Goal: Task Accomplishment & Management: Manage account settings

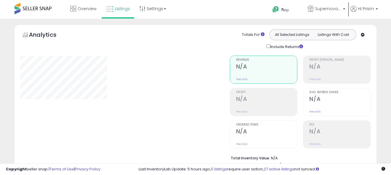
select select "**"
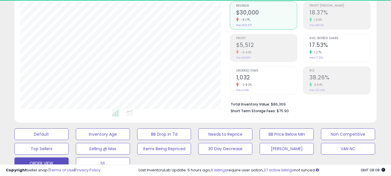
scroll to position [199, 0]
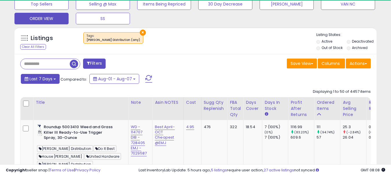
click at [50, 76] on span "Last 7 Days" at bounding box center [41, 79] width 23 height 6
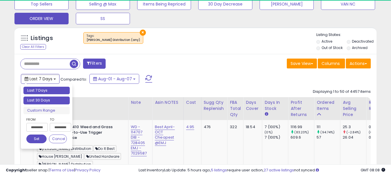
type input "**********"
click at [38, 97] on li "Last 30 Days" at bounding box center [46, 100] width 46 height 8
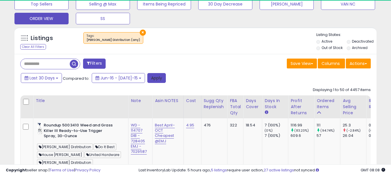
drag, startPoint x: 147, startPoint y: 78, endPoint x: 133, endPoint y: 1, distance: 78.0
click at [147, 78] on button "Apply" at bounding box center [156, 78] width 19 height 10
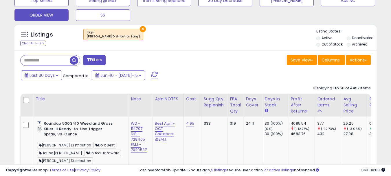
scroll to position [203, 0]
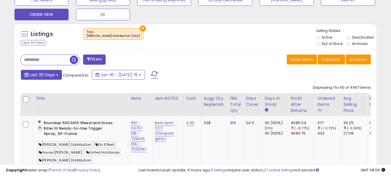
click at [50, 79] on button "Last 30 Days" at bounding box center [41, 75] width 41 height 10
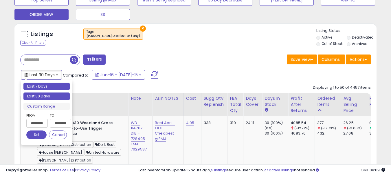
type input "**********"
click at [42, 88] on li "Last 7 Days" at bounding box center [46, 87] width 46 height 8
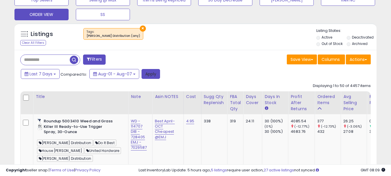
click at [143, 73] on button "Apply" at bounding box center [151, 74] width 19 height 10
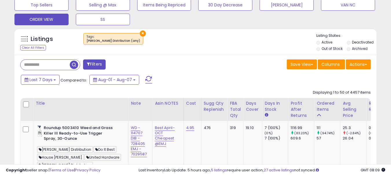
scroll to position [119, 210]
click at [30, 83] on button "Last 7 Days" at bounding box center [40, 80] width 39 height 10
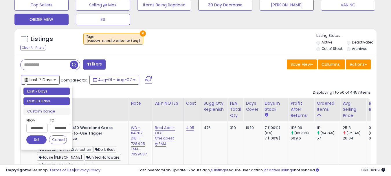
type input "**********"
click at [45, 99] on li "Last 30 Days" at bounding box center [46, 101] width 46 height 8
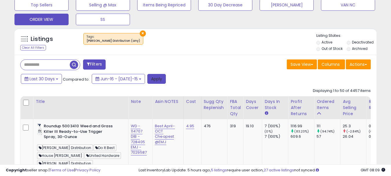
click at [147, 81] on button "Apply" at bounding box center [156, 79] width 19 height 10
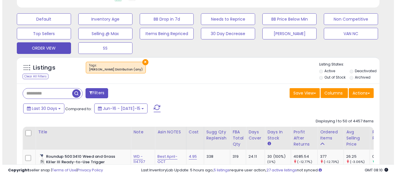
scroll to position [198, 0]
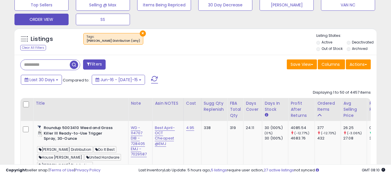
click at [39, 64] on input "text" at bounding box center [45, 65] width 49 height 10
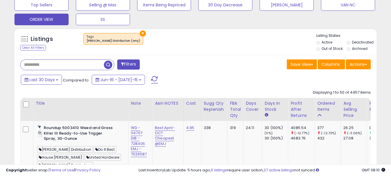
paste input "**********"
click at [106, 67] on span "button" at bounding box center [108, 65] width 8 height 8
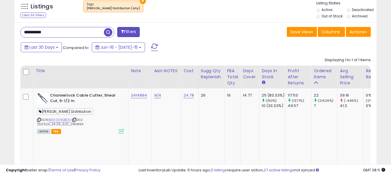
scroll to position [241, 0]
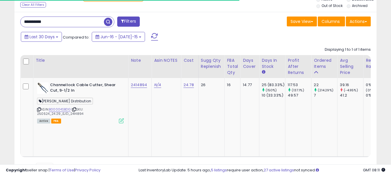
click at [80, 27] on div "**********" at bounding box center [67, 22] width 94 height 11
click at [80, 23] on input "**********" at bounding box center [62, 22] width 83 height 10
paste input "text"
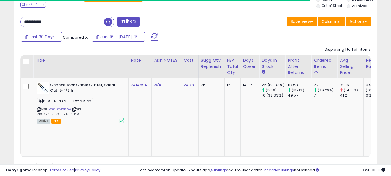
click at [107, 23] on span "button" at bounding box center [108, 22] width 8 height 8
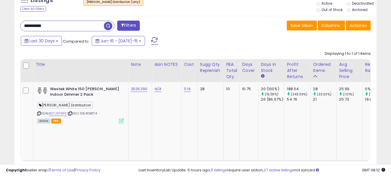
scroll to position [119, 210]
click at [69, 22] on input "**********" at bounding box center [62, 26] width 83 height 10
paste input "text"
click at [106, 25] on span "button" at bounding box center [108, 26] width 8 height 8
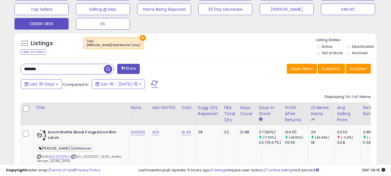
scroll to position [203, 0]
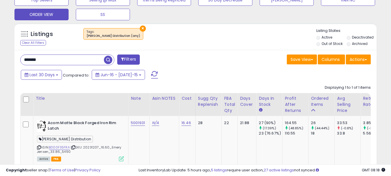
click at [77, 59] on input "*******" at bounding box center [62, 60] width 83 height 10
paste input "***"
click at [110, 60] on span "button" at bounding box center [108, 60] width 8 height 8
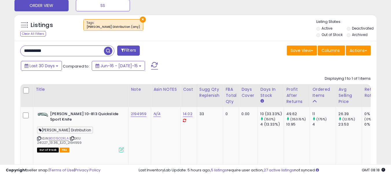
scroll to position [0, 129]
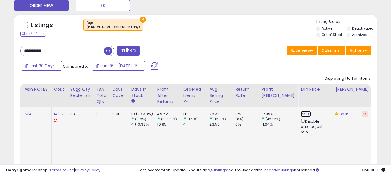
click at [301, 112] on link "25.97" at bounding box center [306, 114] width 10 height 6
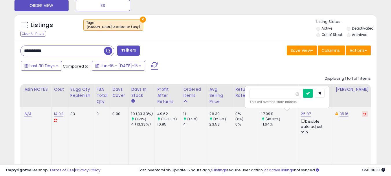
click at [253, 93] on input "*****" at bounding box center [276, 94] width 52 height 10
click at [224, 48] on div "Save View Save As New View Update Current View Columns Actions Import Export Vi…" at bounding box center [286, 50] width 180 height 11
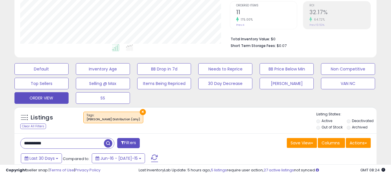
scroll to position [183, 0]
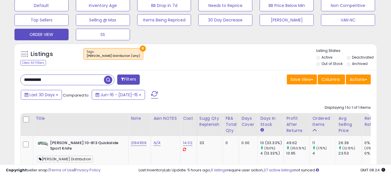
click at [58, 80] on input "**********" at bounding box center [62, 80] width 83 height 10
paste input "text"
click at [107, 77] on span "button" at bounding box center [108, 80] width 8 height 8
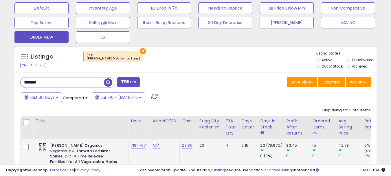
scroll to position [212, 0]
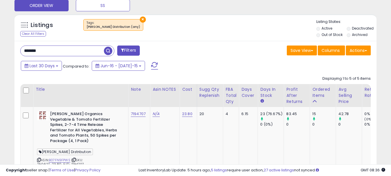
click at [50, 52] on input "*******" at bounding box center [62, 51] width 83 height 10
paste input "***"
type input "**********"
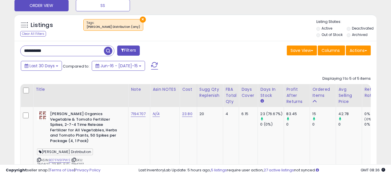
click at [110, 53] on span "button" at bounding box center [108, 51] width 8 height 8
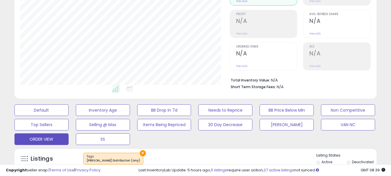
scroll to position [192, 0]
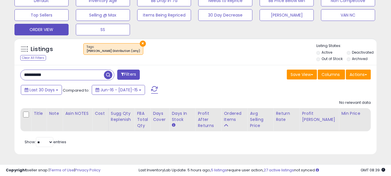
click at [69, 70] on input "**********" at bounding box center [62, 75] width 83 height 10
click at [103, 72] on input "text" at bounding box center [62, 75] width 83 height 10
click at [105, 71] on span "button" at bounding box center [108, 75] width 8 height 8
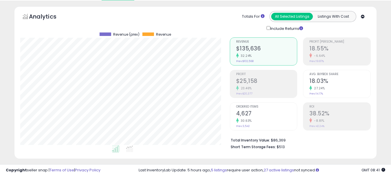
scroll to position [163, 0]
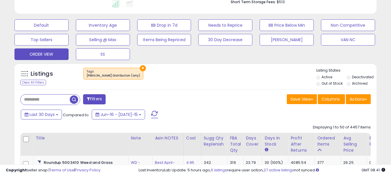
click at [63, 100] on input "text" at bounding box center [45, 99] width 49 height 10
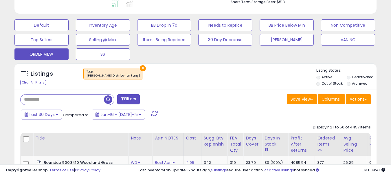
paste input "*******"
click at [107, 96] on span "button" at bounding box center [108, 99] width 8 height 8
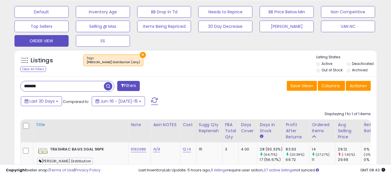
scroll to position [178, 0]
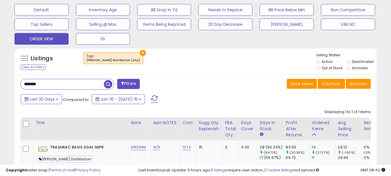
click at [82, 86] on input "*******" at bounding box center [62, 84] width 83 height 10
paste input "text"
type input "*******"
click at [105, 84] on span "button" at bounding box center [108, 84] width 8 height 8
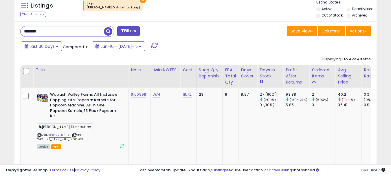
scroll to position [232, 0]
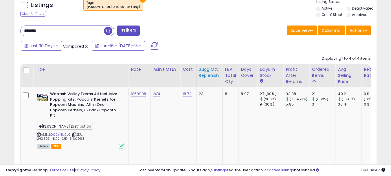
click at [210, 76] on div "Sugg Qty Replenish" at bounding box center [209, 72] width 21 height 12
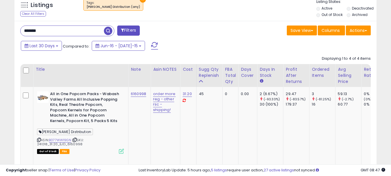
click at [49, 26] on input "*******" at bounding box center [62, 31] width 83 height 10
click at [110, 34] on span "button" at bounding box center [108, 31] width 8 height 8
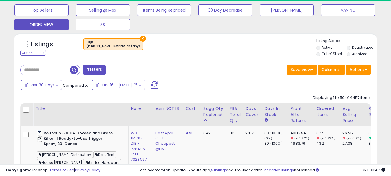
scroll to position [250, 0]
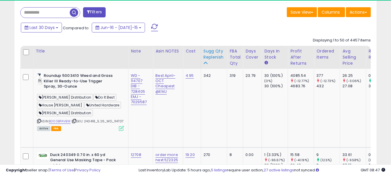
click at [213, 55] on div "Sugg Qty Replenish" at bounding box center [214, 54] width 21 height 12
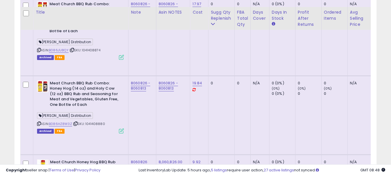
scroll to position [2745, 0]
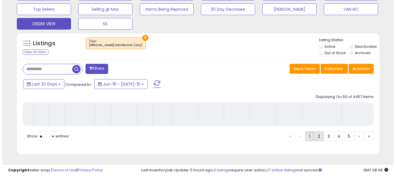
scroll to position [198, 0]
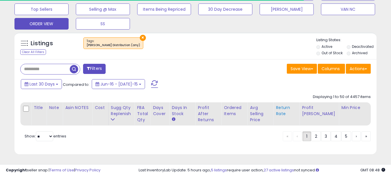
select select "*"
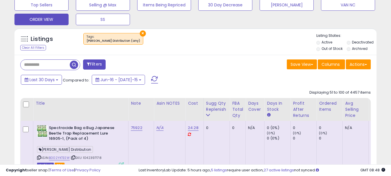
click at [95, 66] on button "Filters" at bounding box center [94, 64] width 23 height 10
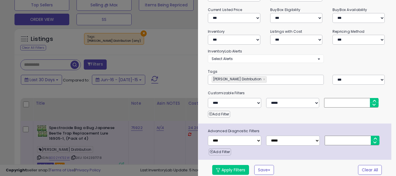
scroll to position [84, 0]
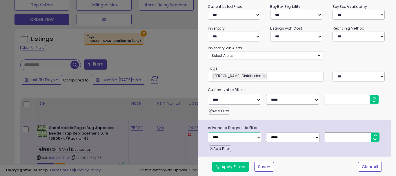
click at [242, 136] on select "**********" at bounding box center [234, 137] width 53 height 10
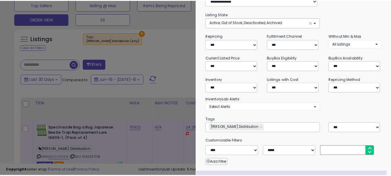
scroll to position [0, 0]
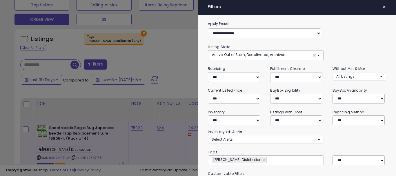
click at [382, 8] on span "×" at bounding box center [384, 7] width 4 height 8
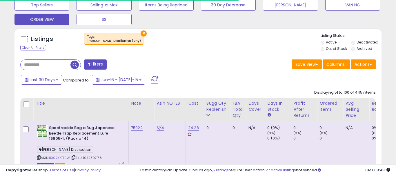
scroll to position [289476, 289386]
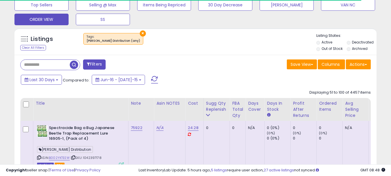
click at [92, 65] on button "Filters" at bounding box center [94, 64] width 23 height 10
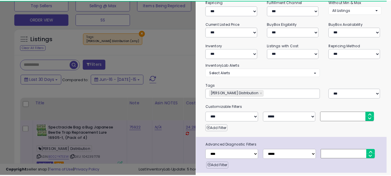
scroll to position [84, 0]
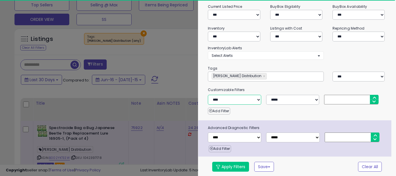
click at [246, 100] on select "**********" at bounding box center [234, 100] width 53 height 10
click at [167, 66] on div at bounding box center [198, 88] width 396 height 176
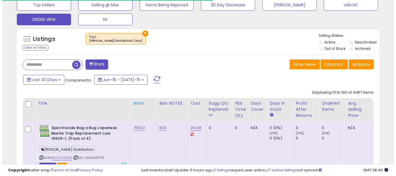
scroll to position [289476, 289386]
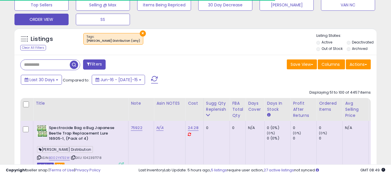
click at [95, 65] on button "Filters" at bounding box center [94, 64] width 23 height 10
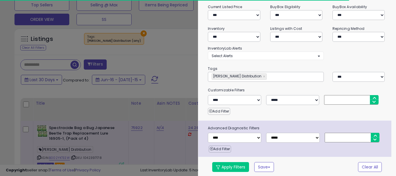
scroll to position [84, 0]
click at [251, 136] on select "**********" at bounding box center [234, 137] width 53 height 10
click at [231, 149] on button "Add Filter" at bounding box center [220, 148] width 22 height 7
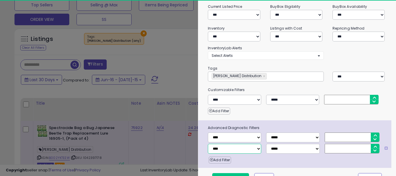
click at [231, 148] on select "**********" at bounding box center [234, 149] width 53 height 10
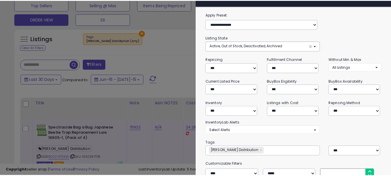
scroll to position [0, 0]
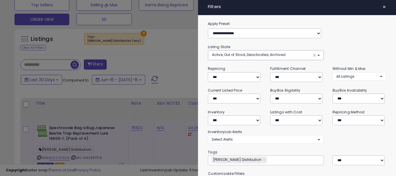
click at [382, 9] on button "×" at bounding box center [384, 7] width 8 height 8
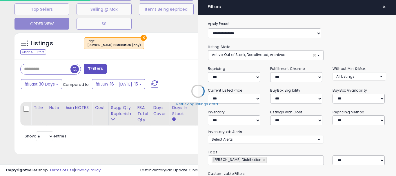
click at [380, 6] on div "× Filters" at bounding box center [297, 7] width 198 height 15
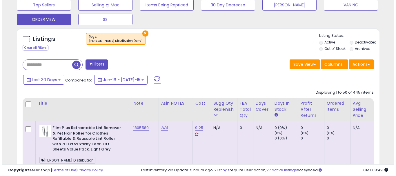
scroll to position [119, 210]
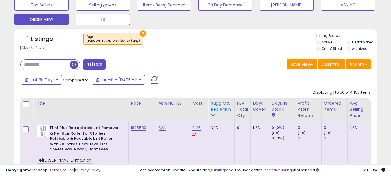
click at [225, 104] on div "Sugg Qty Replenish" at bounding box center [221, 106] width 21 height 12
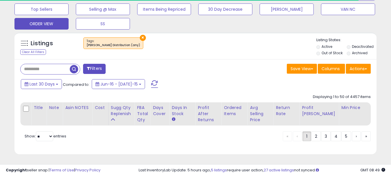
select select "*"
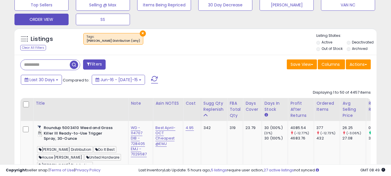
click at [99, 61] on button "Filters" at bounding box center [94, 64] width 23 height 10
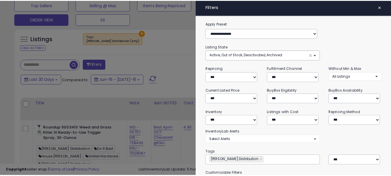
scroll to position [95, 0]
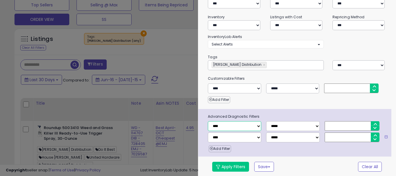
click at [231, 126] on select "**********" at bounding box center [234, 126] width 53 height 10
click at [182, 60] on div at bounding box center [198, 88] width 396 height 176
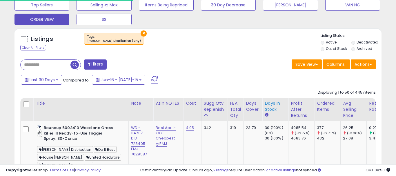
scroll to position [289476, 289386]
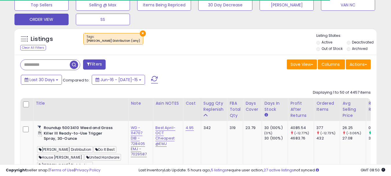
click at [98, 65] on button "Filters" at bounding box center [94, 64] width 23 height 10
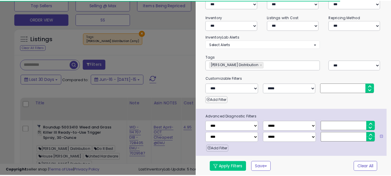
scroll to position [119, 212]
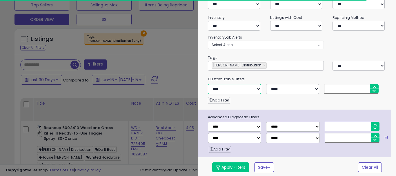
click at [240, 89] on select "**********" at bounding box center [234, 89] width 53 height 10
click at [165, 47] on div at bounding box center [198, 88] width 396 height 176
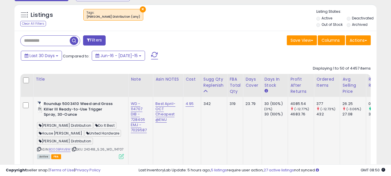
scroll to position [232, 0]
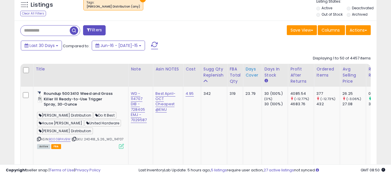
click at [252, 76] on div "Days Cover" at bounding box center [253, 72] width 14 height 12
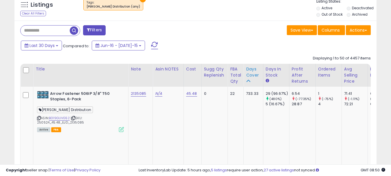
click at [252, 76] on div "Days Cover" at bounding box center [253, 72] width 15 height 12
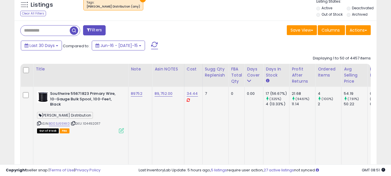
click at [38, 122] on icon at bounding box center [39, 123] width 4 height 3
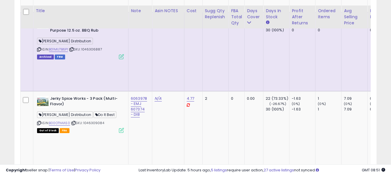
scroll to position [785, 0]
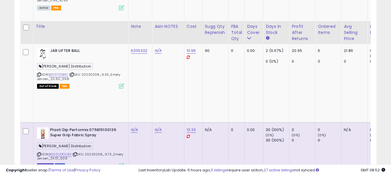
scroll to position [1979, 0]
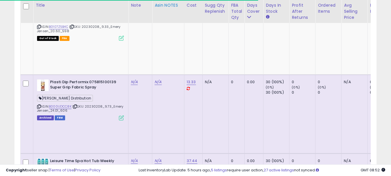
copy link "2695070"
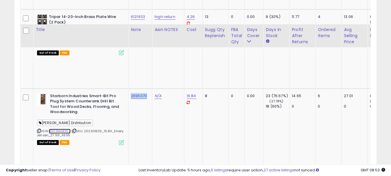
scroll to position [2858, 0]
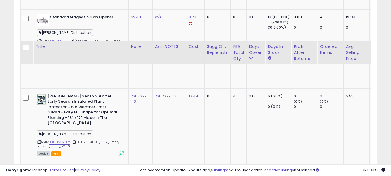
scroll to position [2875, 0]
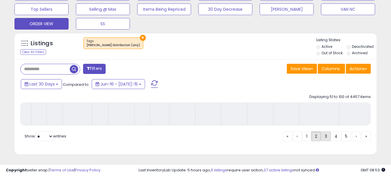
scroll to position [198, 0]
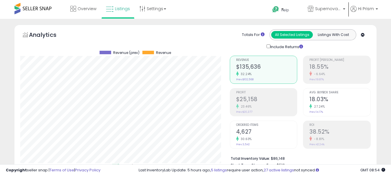
select select "**"
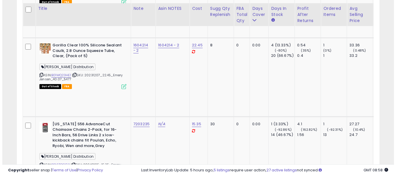
scroll to position [1704, 0]
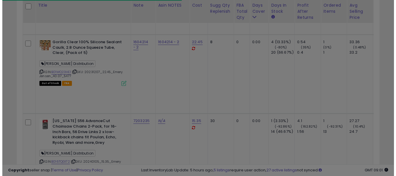
scroll to position [119, 212]
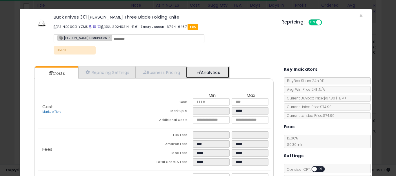
click at [203, 69] on link "Analytics" at bounding box center [207, 72] width 43 height 12
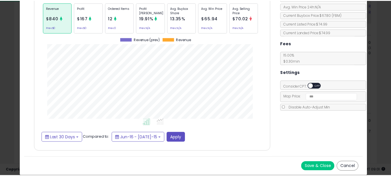
scroll to position [0, 0]
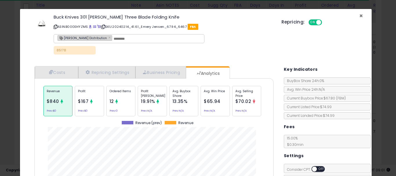
click at [359, 17] on span "×" at bounding box center [361, 16] width 4 height 8
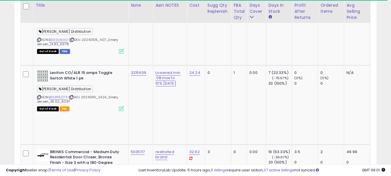
scroll to position [1935, 0]
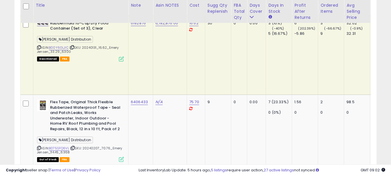
scroll to position [2022, 0]
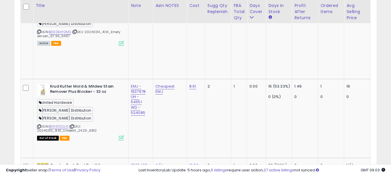
scroll to position [2370, 0]
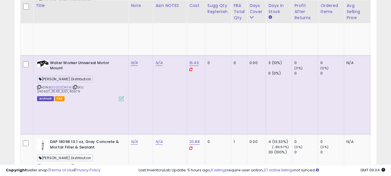
scroll to position [2867, 0]
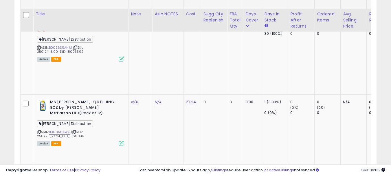
scroll to position [487, 0]
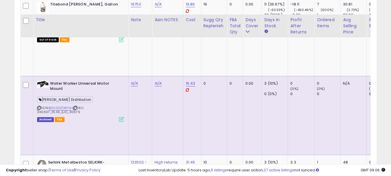
scroll to position [1124, 0]
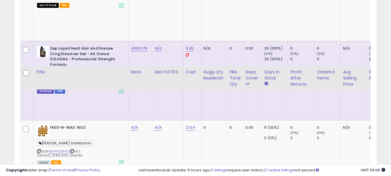
scroll to position [2167, 0]
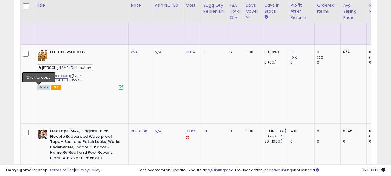
copy link "3765757"
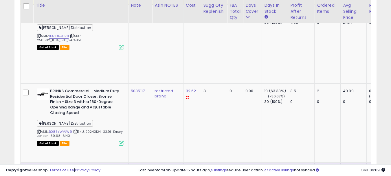
scroll to position [2630, 0]
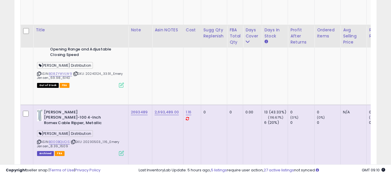
scroll to position [2717, 0]
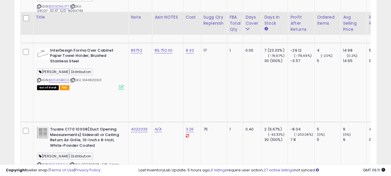
scroll to position [2891, 0]
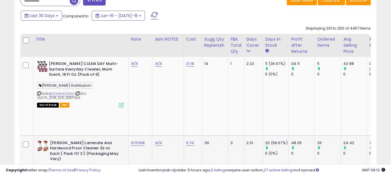
scroll to position [256, 0]
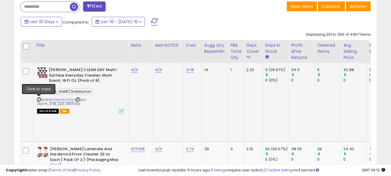
click at [39, 98] on icon at bounding box center [39, 99] width 4 height 3
click at [134, 70] on link "N/A" at bounding box center [134, 70] width 7 height 6
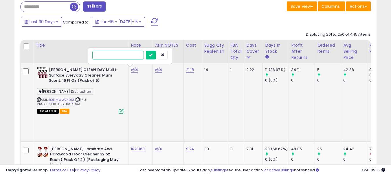
paste input "*******"
type input "*******"
click at [156, 56] on button "submit" at bounding box center [151, 55] width 10 height 9
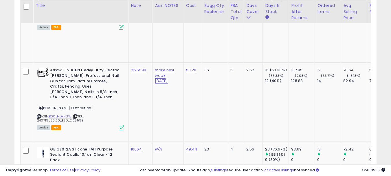
scroll to position [492, 0]
click at [39, 175] on icon at bounding box center [39, 178] width 4 height 3
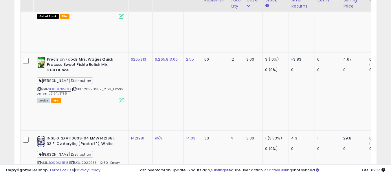
scroll to position [840, 0]
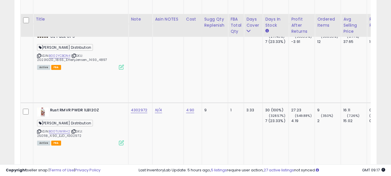
scroll to position [1216, 0]
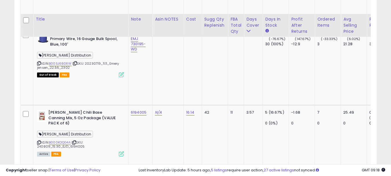
scroll to position [1332, 0]
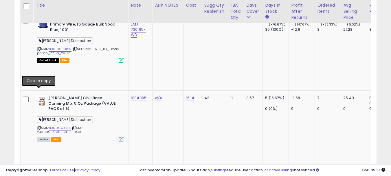
copy link "2185320"
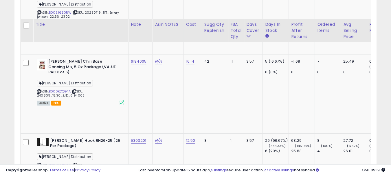
scroll to position [1390, 0]
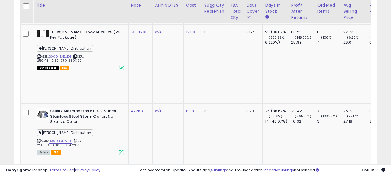
scroll to position [1506, 0]
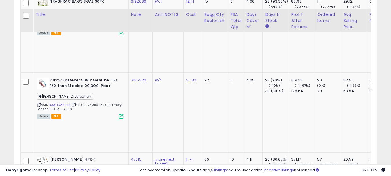
scroll to position [1911, 0]
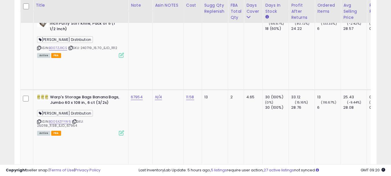
scroll to position [2259, 0]
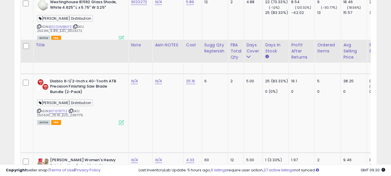
scroll to position [2433, 0]
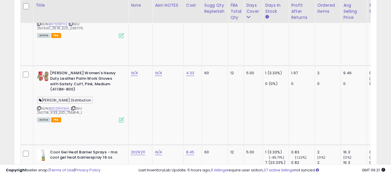
scroll to position [2491, 0]
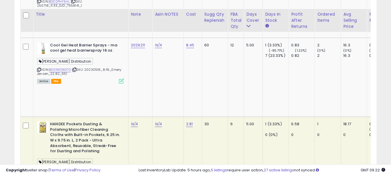
scroll to position [2577, 0]
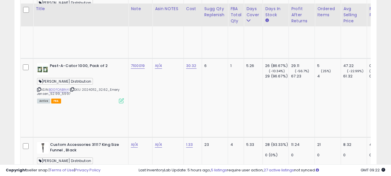
scroll to position [2867, 0]
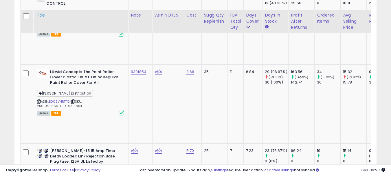
scroll to position [343, 0]
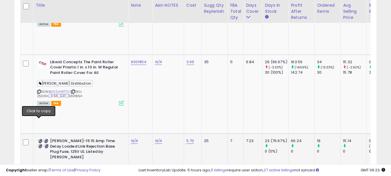
click at [39, 174] on icon at bounding box center [39, 175] width 4 height 3
click at [134, 138] on link "N/A" at bounding box center [134, 141] width 7 height 6
type input "*******"
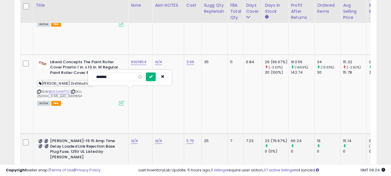
click at [153, 77] on icon "submit" at bounding box center [150, 76] width 3 height 3
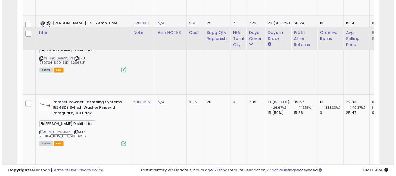
scroll to position [487, 0]
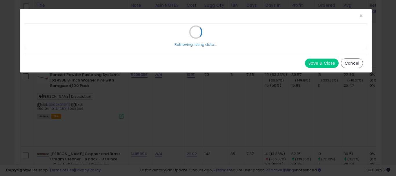
scroll to position [119, 212]
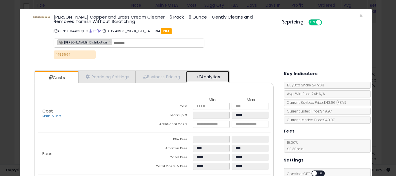
click at [203, 78] on link "Analytics" at bounding box center [207, 77] width 43 height 12
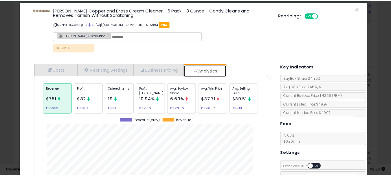
scroll to position [0, 0]
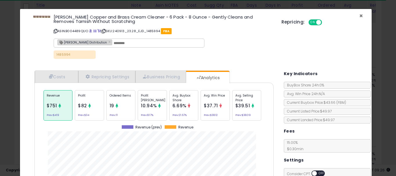
click at [359, 17] on span "×" at bounding box center [361, 16] width 4 height 8
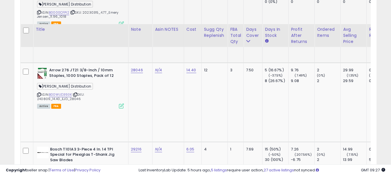
scroll to position [835, 0]
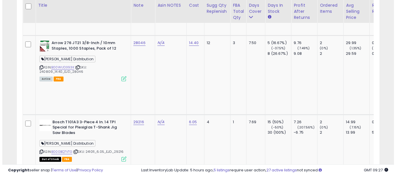
scroll to position [893, 0]
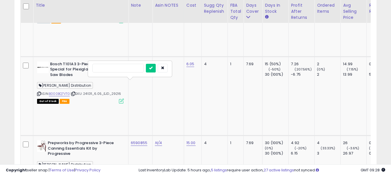
type input "*******"
click at [156, 70] on button "submit" at bounding box center [151, 68] width 10 height 9
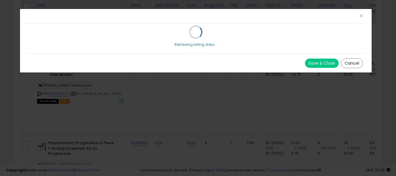
scroll to position [119, 212]
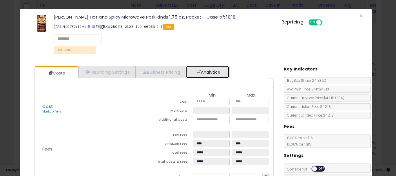
click at [206, 73] on link "Analytics" at bounding box center [207, 72] width 43 height 12
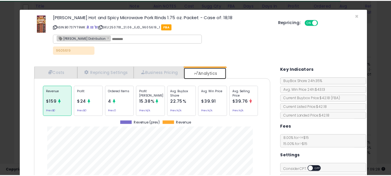
scroll to position [178, 248]
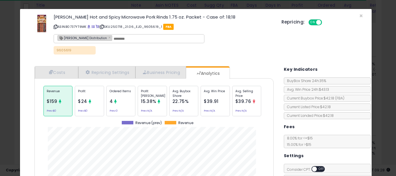
click at [356, 19] on div "Repricing: ON OFF" at bounding box center [321, 21] width 81 height 8
click at [359, 16] on span "×" at bounding box center [361, 16] width 4 height 8
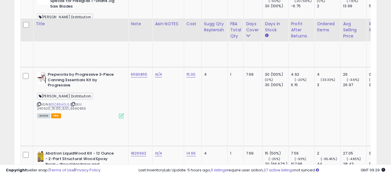
scroll to position [980, 0]
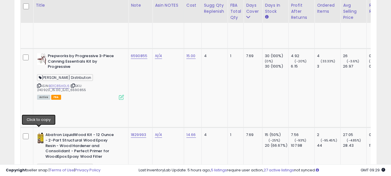
type input "*******"
click at [153, 86] on icon "submit" at bounding box center [150, 85] width 3 height 3
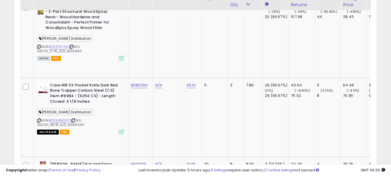
scroll to position [1124, 0]
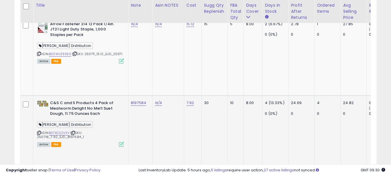
scroll to position [1385, 0]
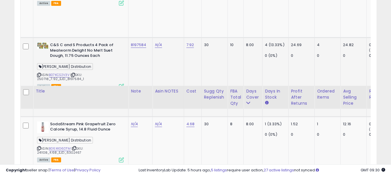
scroll to position [1472, 0]
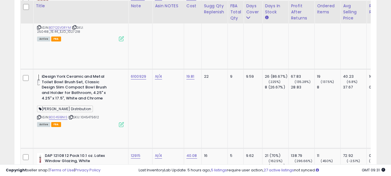
scroll to position [1877, 0]
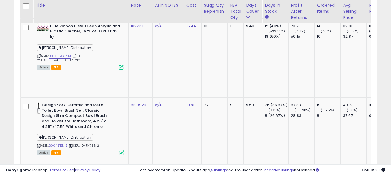
copy link "4135844"
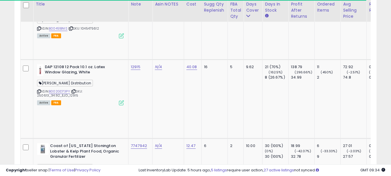
scroll to position [2051, 0]
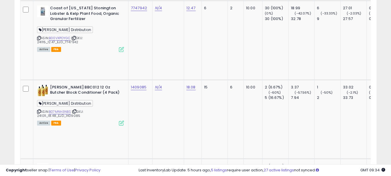
scroll to position [2196, 0]
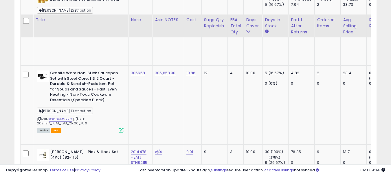
scroll to position [2254, 0]
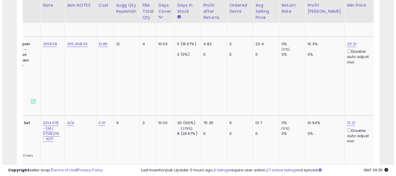
scroll to position [0, 0]
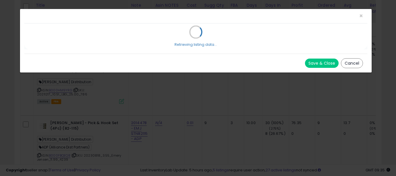
scroll to position [119, 212]
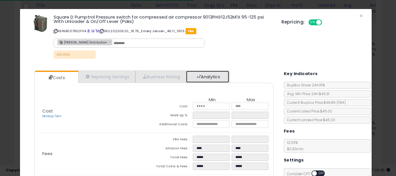
click at [216, 78] on link "Analytics" at bounding box center [207, 77] width 43 height 12
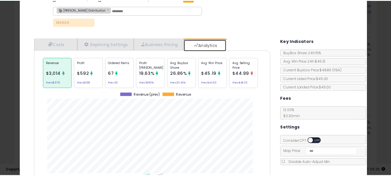
scroll to position [0, 0]
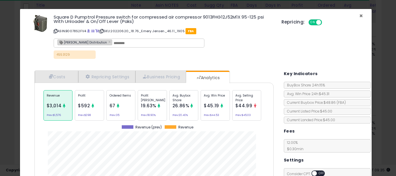
click at [359, 14] on span "×" at bounding box center [361, 16] width 4 height 8
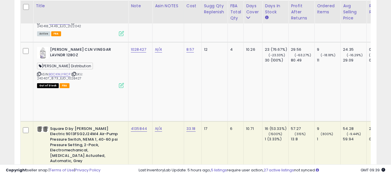
scroll to position [2486, 0]
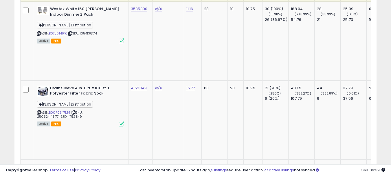
scroll to position [2746, 0]
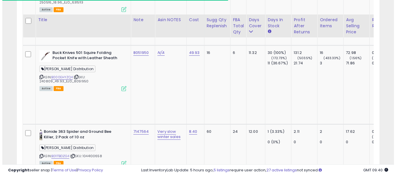
scroll to position [2891, 0]
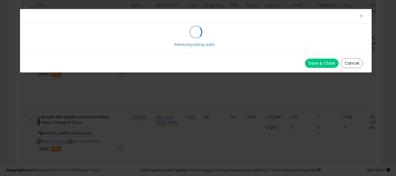
scroll to position [119, 212]
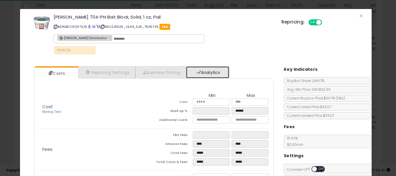
click at [199, 72] on span at bounding box center [199, 72] width 4 height 4
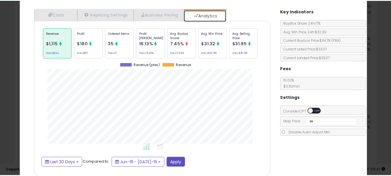
scroll to position [0, 0]
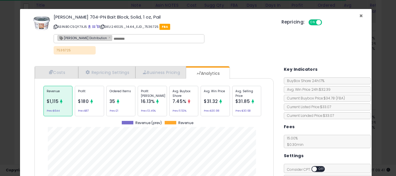
click at [359, 15] on span "×" at bounding box center [361, 16] width 4 height 8
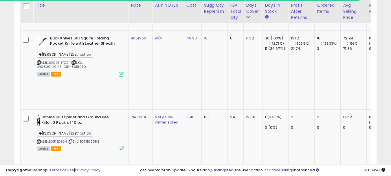
scroll to position [289476, 289386]
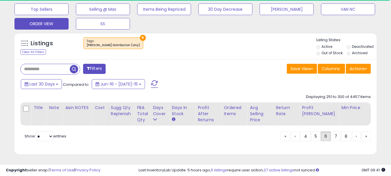
scroll to position [198, 0]
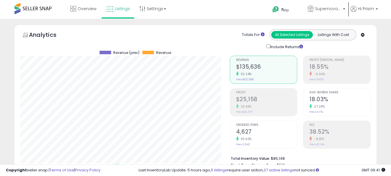
select select "**"
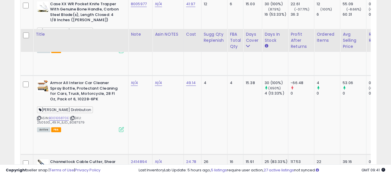
scroll to position [429, 0]
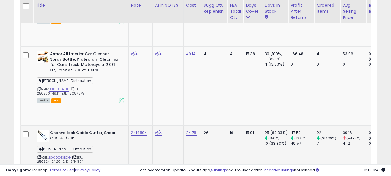
click at [38, 156] on icon at bounding box center [39, 157] width 4 height 3
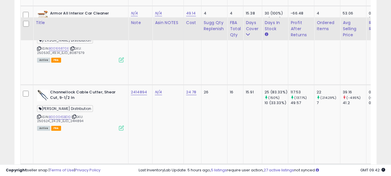
scroll to position [487, 0]
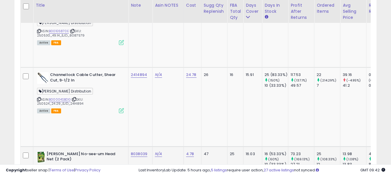
click at [39, 175] on icon at bounding box center [39, 178] width 4 height 3
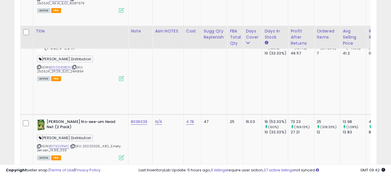
scroll to position [545, 0]
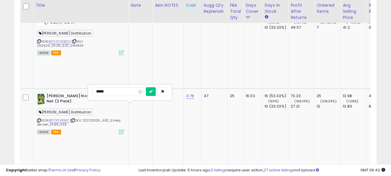
type input "****"
click at [168, 91] on button "button" at bounding box center [163, 91] width 10 height 9
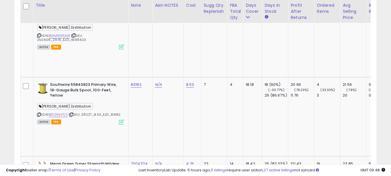
scroll to position [1356, 0]
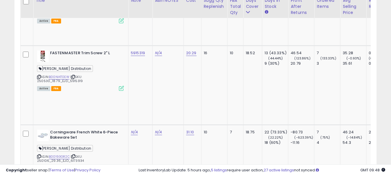
scroll to position [1588, 0]
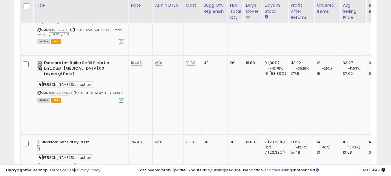
scroll to position [1791, 0]
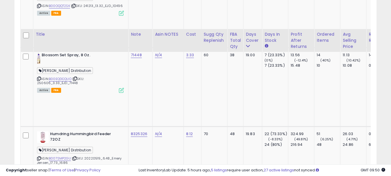
scroll to position [1877, 0]
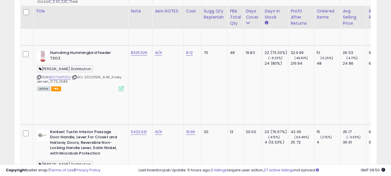
scroll to position [1935, 0]
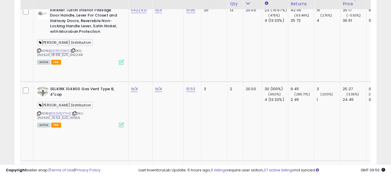
scroll to position [2022, 0]
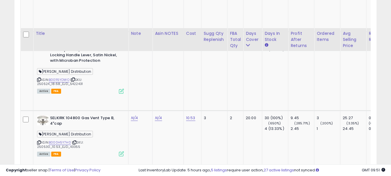
scroll to position [2051, 0]
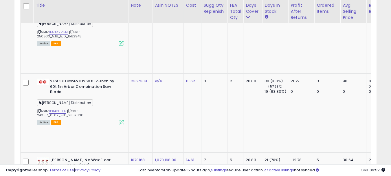
scroll to position [2225, 0]
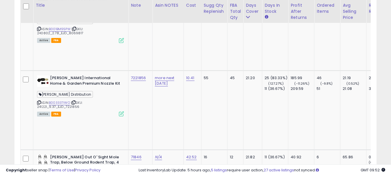
scroll to position [2486, 0]
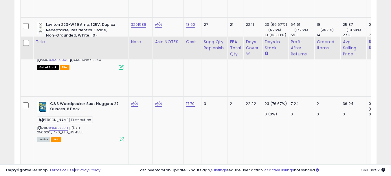
scroll to position [2862, 0]
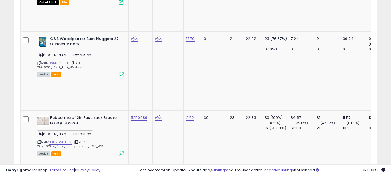
scroll to position [2892, 0]
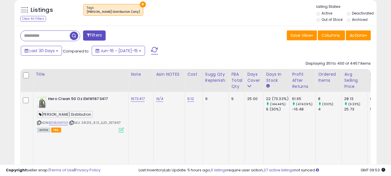
scroll to position [314, 0]
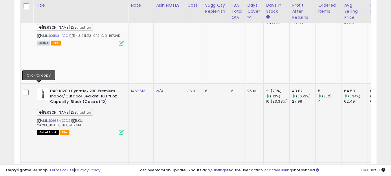
click at [39, 119] on icon at bounding box center [39, 120] width 4 height 3
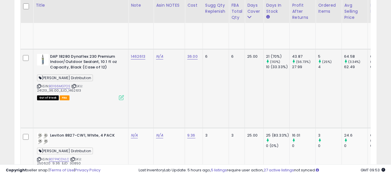
scroll to position [372, 0]
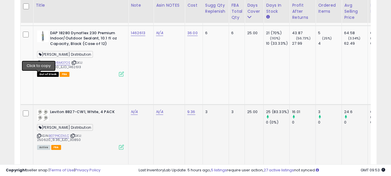
click at [38, 134] on icon at bounding box center [39, 135] width 4 height 3
click at [132, 109] on link "N/A" at bounding box center [134, 112] width 7 height 6
paste input "*****"
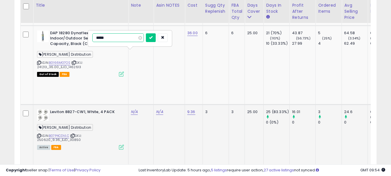
type input "*****"
click at [154, 41] on div "*****" at bounding box center [129, 38] width 75 height 10
click at [156, 40] on button "submit" at bounding box center [151, 37] width 10 height 9
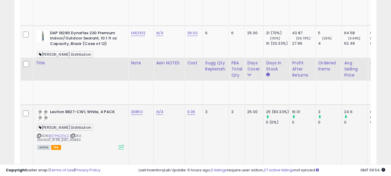
scroll to position [429, 0]
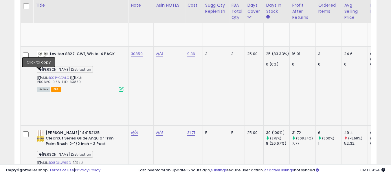
click at [38, 161] on icon at bounding box center [39, 162] width 4 height 3
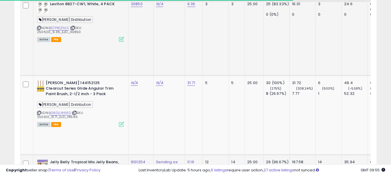
scroll to position [487, 0]
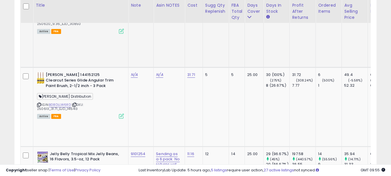
click at [137, 78] on link "N/A" at bounding box center [134, 75] width 7 height 6
click at [135, 75] on input "**********" at bounding box center [118, 73] width 52 height 9
paste input "text"
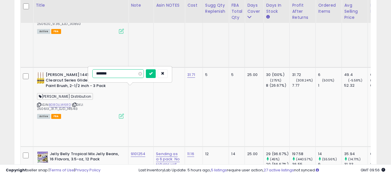
type input "*******"
click at [156, 72] on button "submit" at bounding box center [151, 73] width 10 height 9
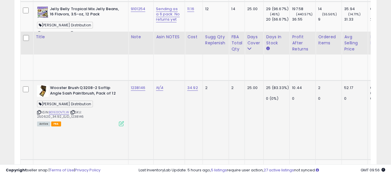
scroll to position [719, 0]
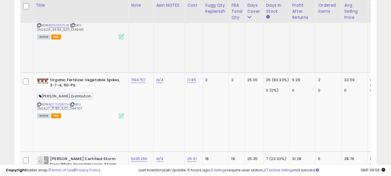
copy link "4395968"
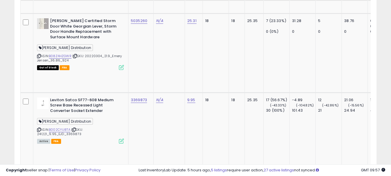
scroll to position [864, 0]
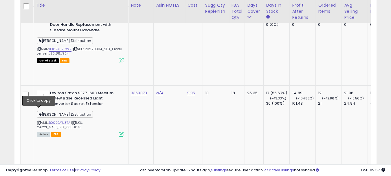
type input "*******"
click at [156, 69] on button "submit" at bounding box center [151, 66] width 10 height 9
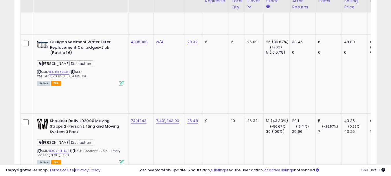
scroll to position [1009, 0]
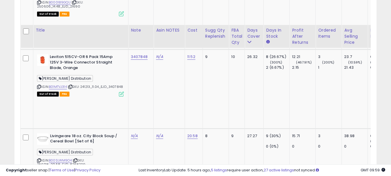
scroll to position [1240, 0]
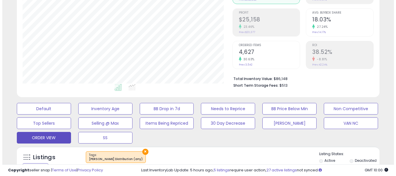
scroll to position [145, 0]
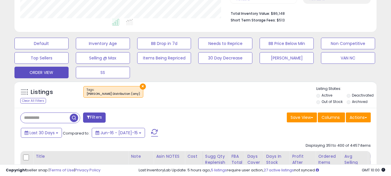
click at [140, 88] on button "×" at bounding box center [143, 86] width 6 height 6
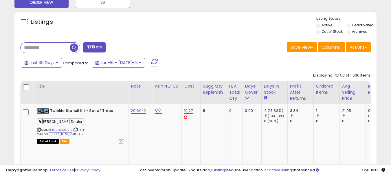
scroll to position [232, 0]
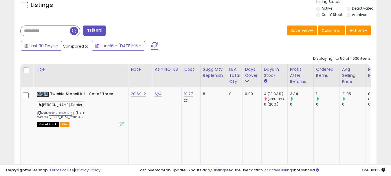
click at [28, 34] on input "text" at bounding box center [45, 31] width 49 height 10
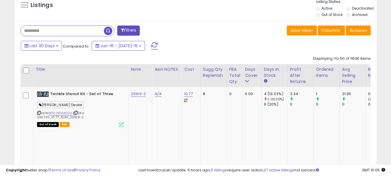
paste input "**********"
click at [110, 30] on span "button" at bounding box center [108, 31] width 8 height 8
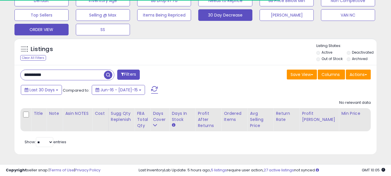
scroll to position [119, 210]
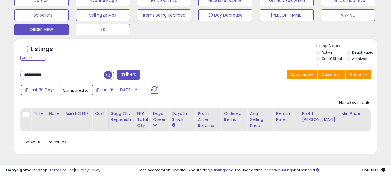
click at [65, 72] on input "**********" at bounding box center [62, 75] width 83 height 10
paste input "text"
click at [58, 76] on div "**********" at bounding box center [67, 75] width 94 height 11
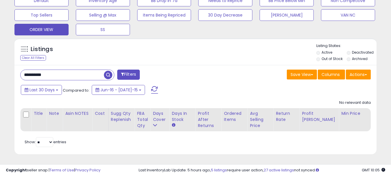
click at [69, 72] on input "**********" at bounding box center [62, 75] width 83 height 10
paste input "text"
click at [107, 71] on span "button" at bounding box center [108, 75] width 8 height 8
click at [76, 70] on input "**********" at bounding box center [62, 75] width 83 height 10
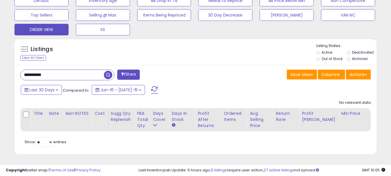
click at [76, 70] on input "**********" at bounding box center [62, 75] width 83 height 10
paste input "text"
click at [107, 71] on span "button" at bounding box center [108, 75] width 8 height 8
click at [57, 75] on input "**********" at bounding box center [62, 75] width 83 height 10
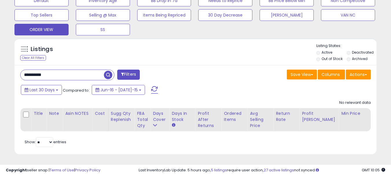
paste input "text"
type input "**********"
click at [106, 71] on span "button" at bounding box center [108, 75] width 8 height 8
